Goal: Transaction & Acquisition: Obtain resource

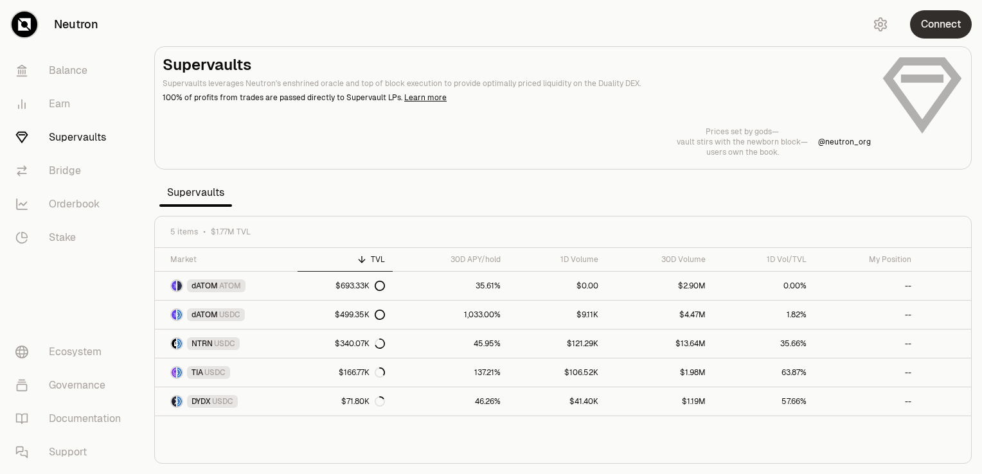
click at [936, 28] on button "Connect" at bounding box center [941, 24] width 62 height 28
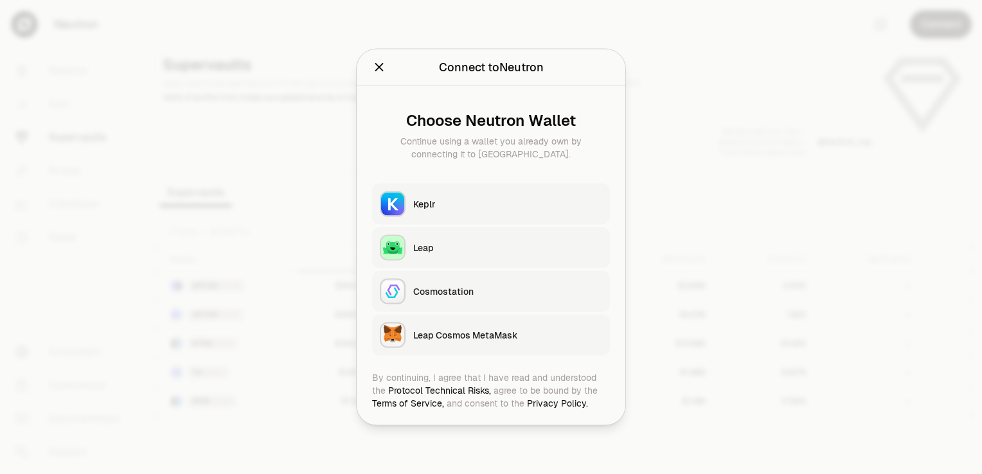
click at [417, 204] on div "Keplr" at bounding box center [507, 204] width 189 height 13
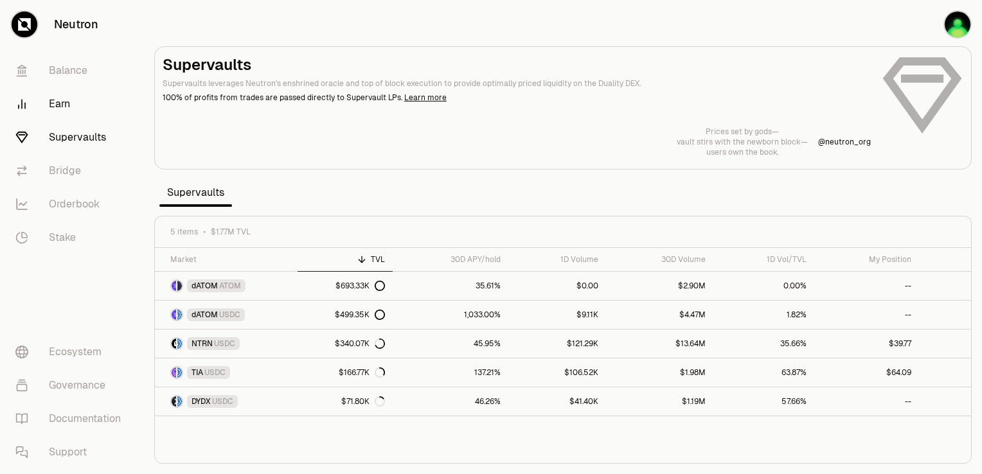
click at [59, 107] on link "Earn" at bounding box center [72, 103] width 134 height 33
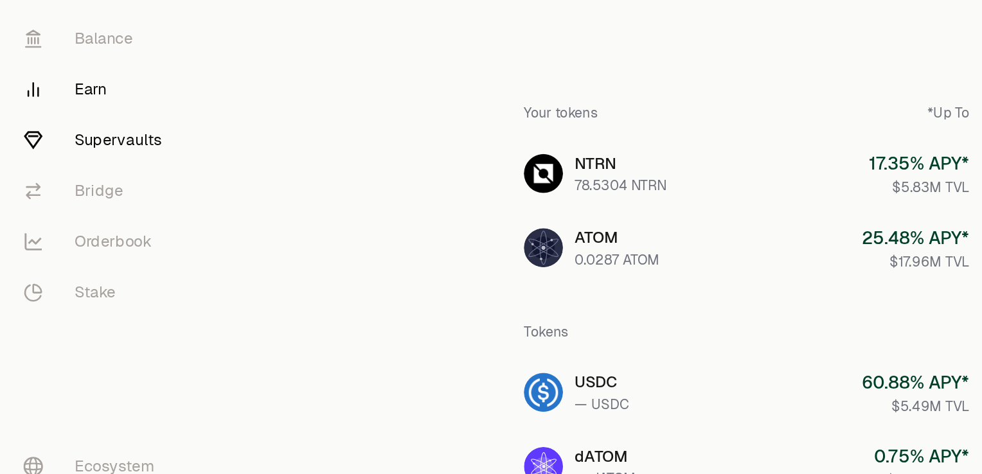
click at [62, 136] on link "Supervaults" at bounding box center [72, 137] width 134 height 33
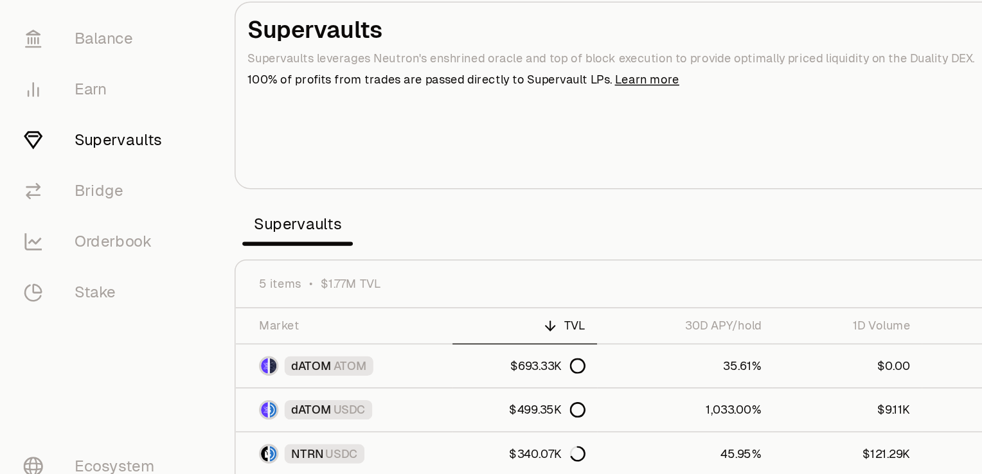
drag, startPoint x: 645, startPoint y: 133, endPoint x: 647, endPoint y: 191, distance: 57.9
click at [647, 191] on section "Supervaults Supervaults leverages Neutron's enshrined oracle and top of block e…" at bounding box center [563, 237] width 838 height 474
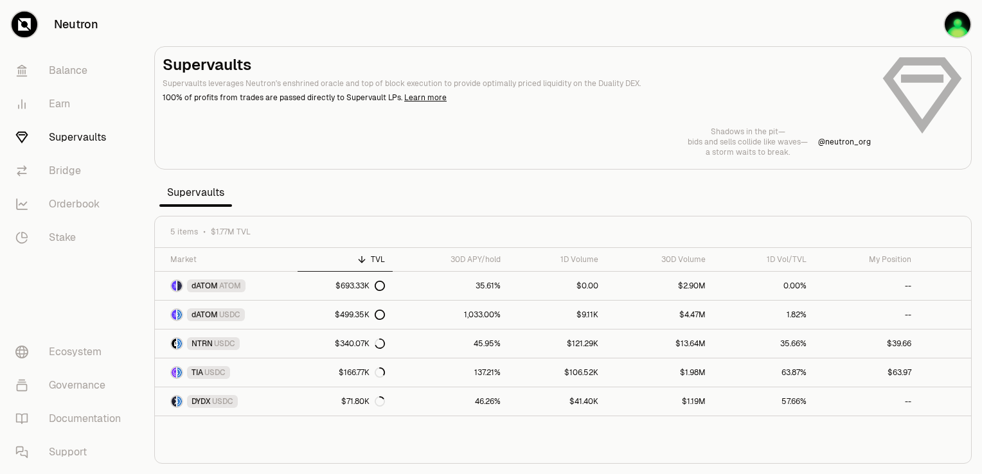
click at [550, 30] on section "Supervaults Supervaults leverages Neutron's enshrined oracle and top of block e…" at bounding box center [563, 237] width 838 height 474
